Goal: Information Seeking & Learning: Learn about a topic

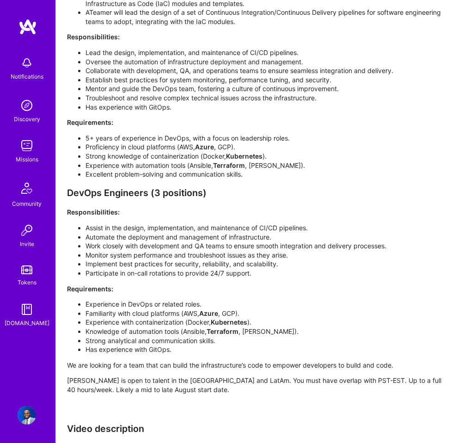
scroll to position [774, 0]
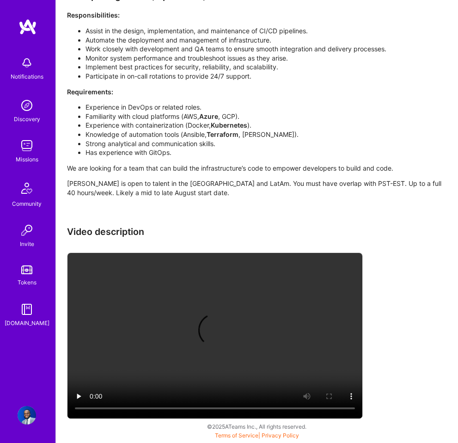
click at [20, 158] on div "Missions" at bounding box center [27, 159] width 23 height 9
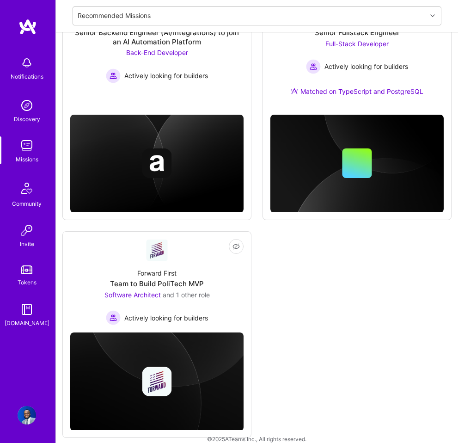
scroll to position [834, 0]
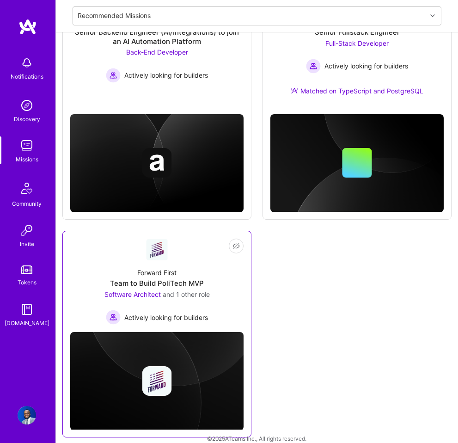
click at [203, 276] on div "Forward First Team to Build PoliTech MVP Software Architect and 1 other role Ac…" at bounding box center [156, 293] width 173 height 64
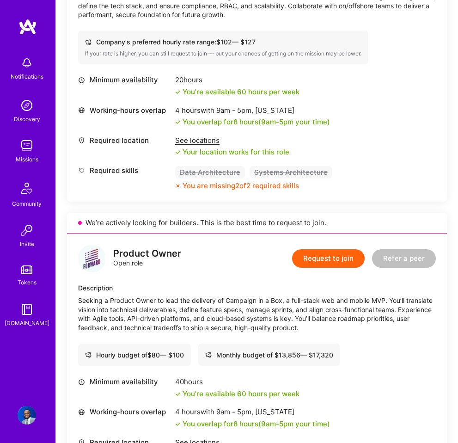
scroll to position [452, 0]
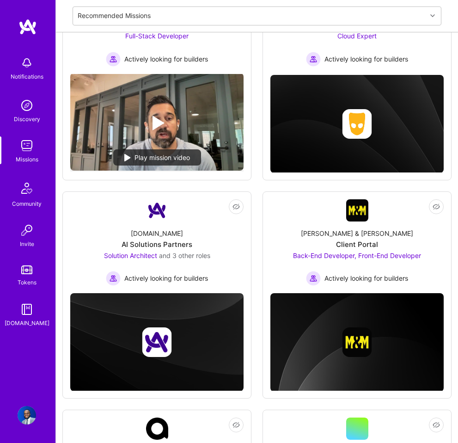
scroll to position [173, 0]
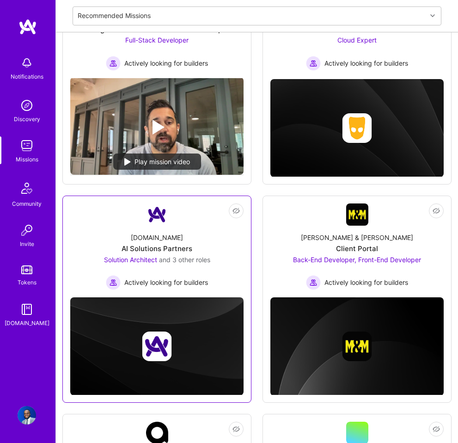
click at [222, 233] on div "[DOMAIN_NAME] AI Solutions Partners Solution Architect and 3 other roles Active…" at bounding box center [156, 257] width 173 height 64
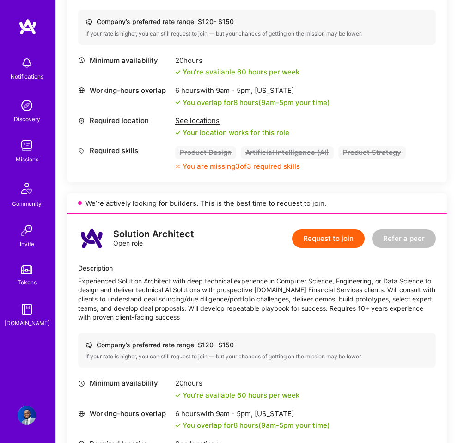
scroll to position [677, 0]
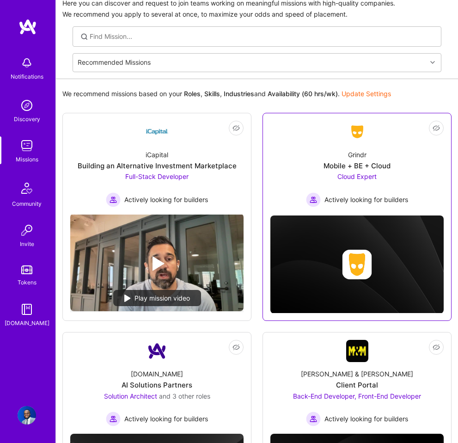
scroll to position [36, 0]
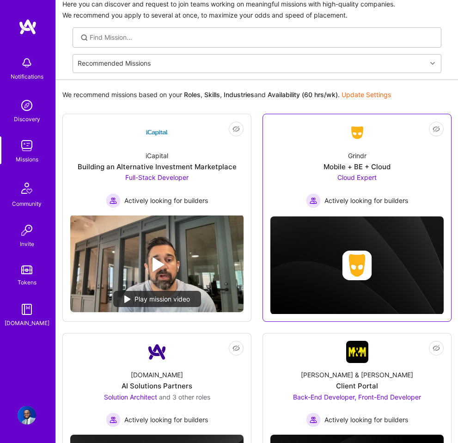
click at [298, 157] on div "Grindr Mobile + BE + Cloud Cloud Expert Actively looking for builders" at bounding box center [356, 176] width 173 height 64
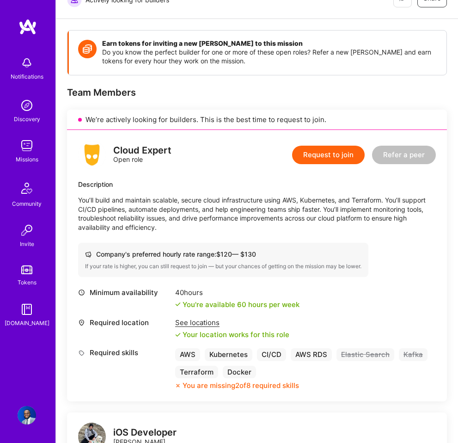
scroll to position [282, 0]
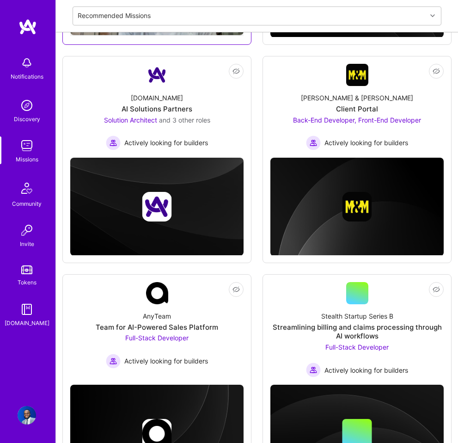
scroll to position [351, 0]
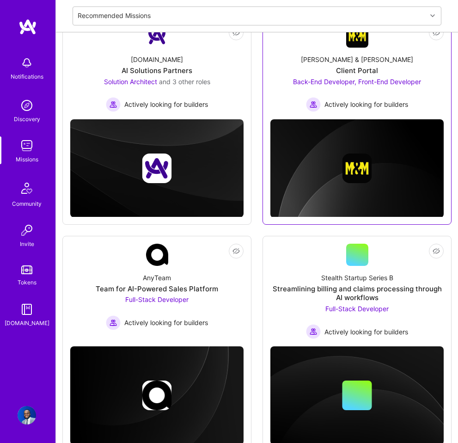
click at [293, 90] on div "Back-End Developer, Front-End Developer Actively looking for builders" at bounding box center [357, 94] width 128 height 35
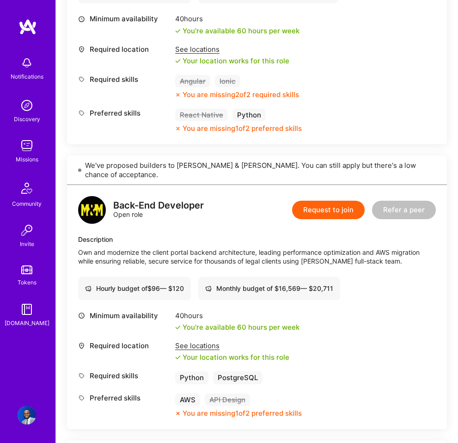
scroll to position [419, 0]
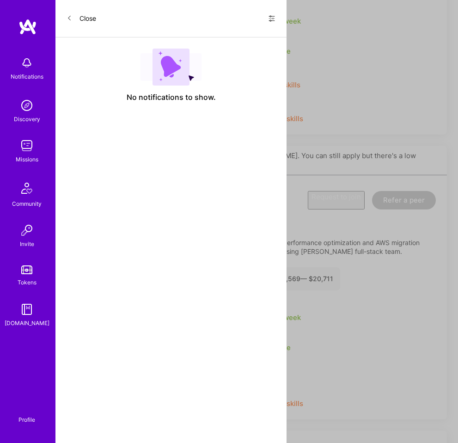
scroll to position [351, 0]
